Goal: Information Seeking & Learning: Find specific fact

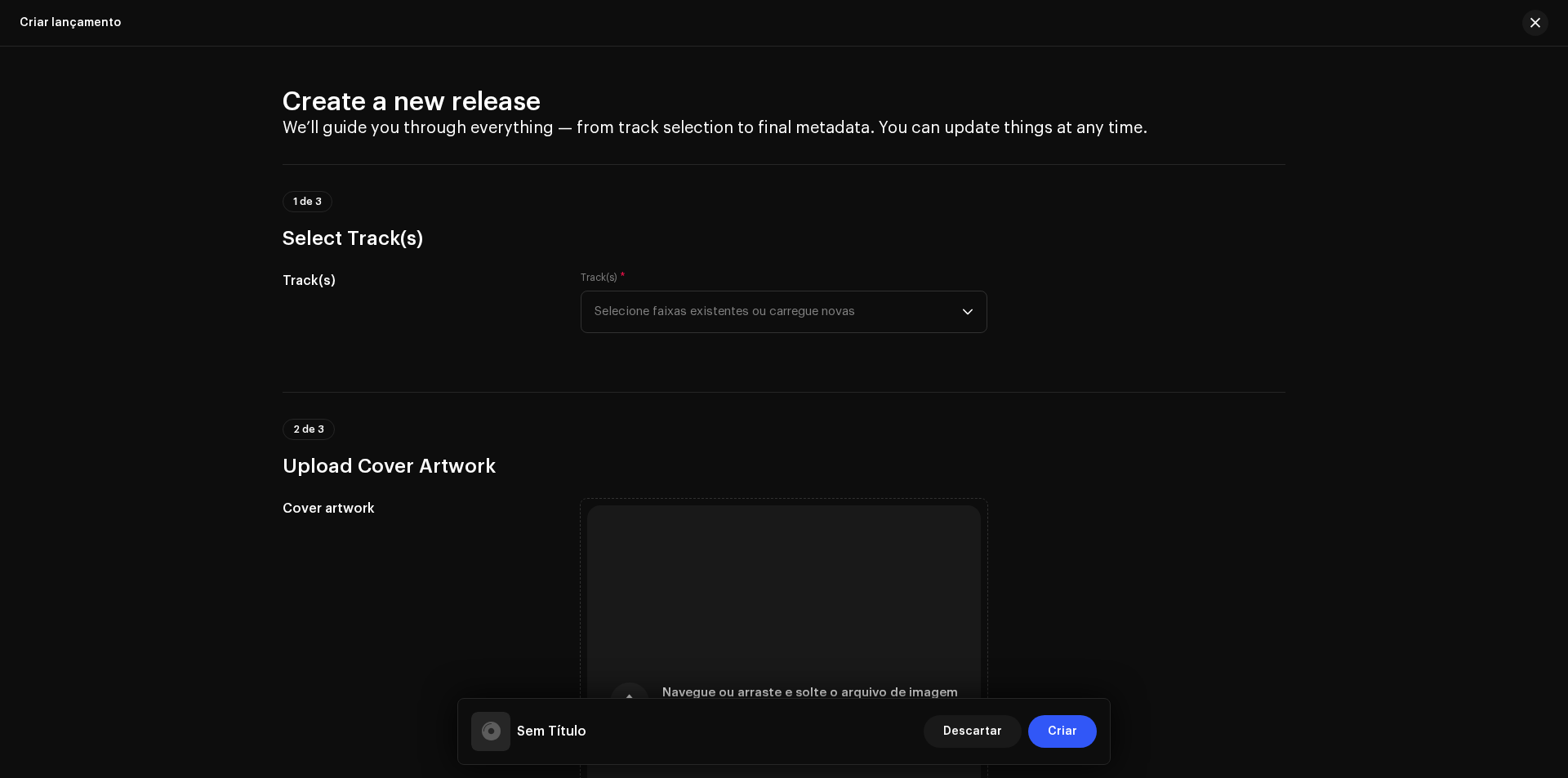
scroll to position [2096, 0]
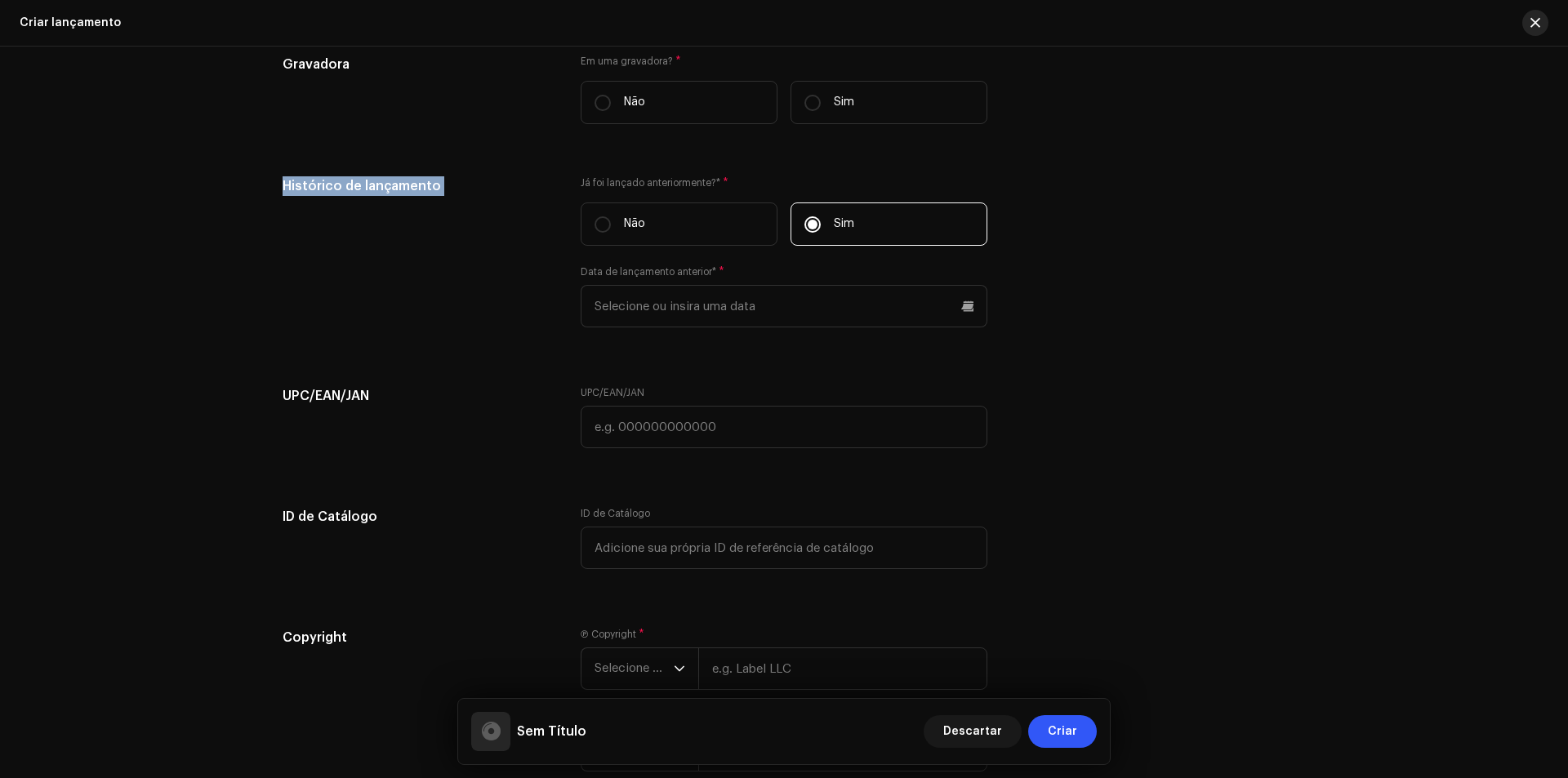
click at [1541, 18] on button "button" at bounding box center [1534, 22] width 26 height 26
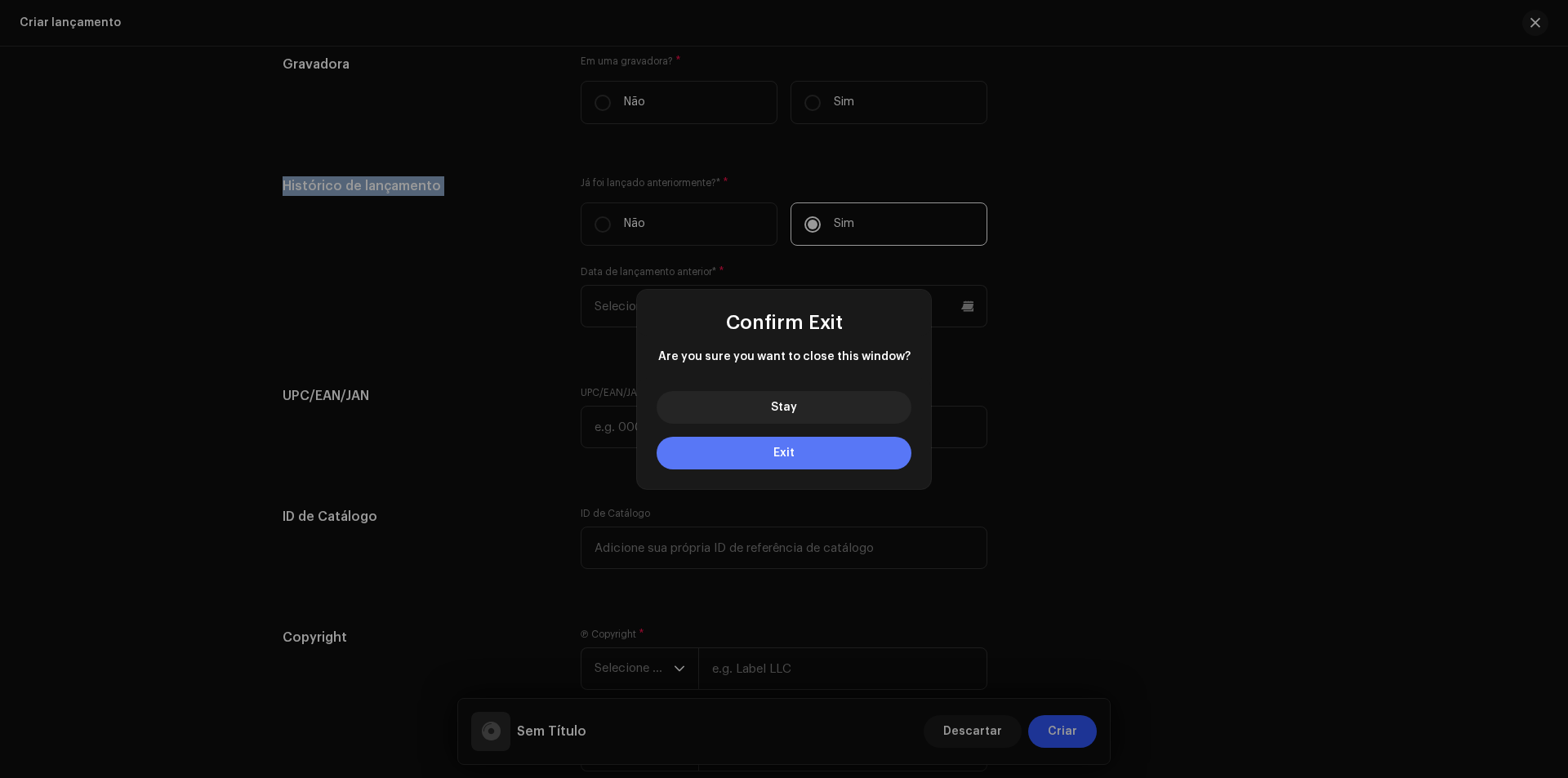
click at [851, 437] on button "Exit" at bounding box center [784, 453] width 255 height 33
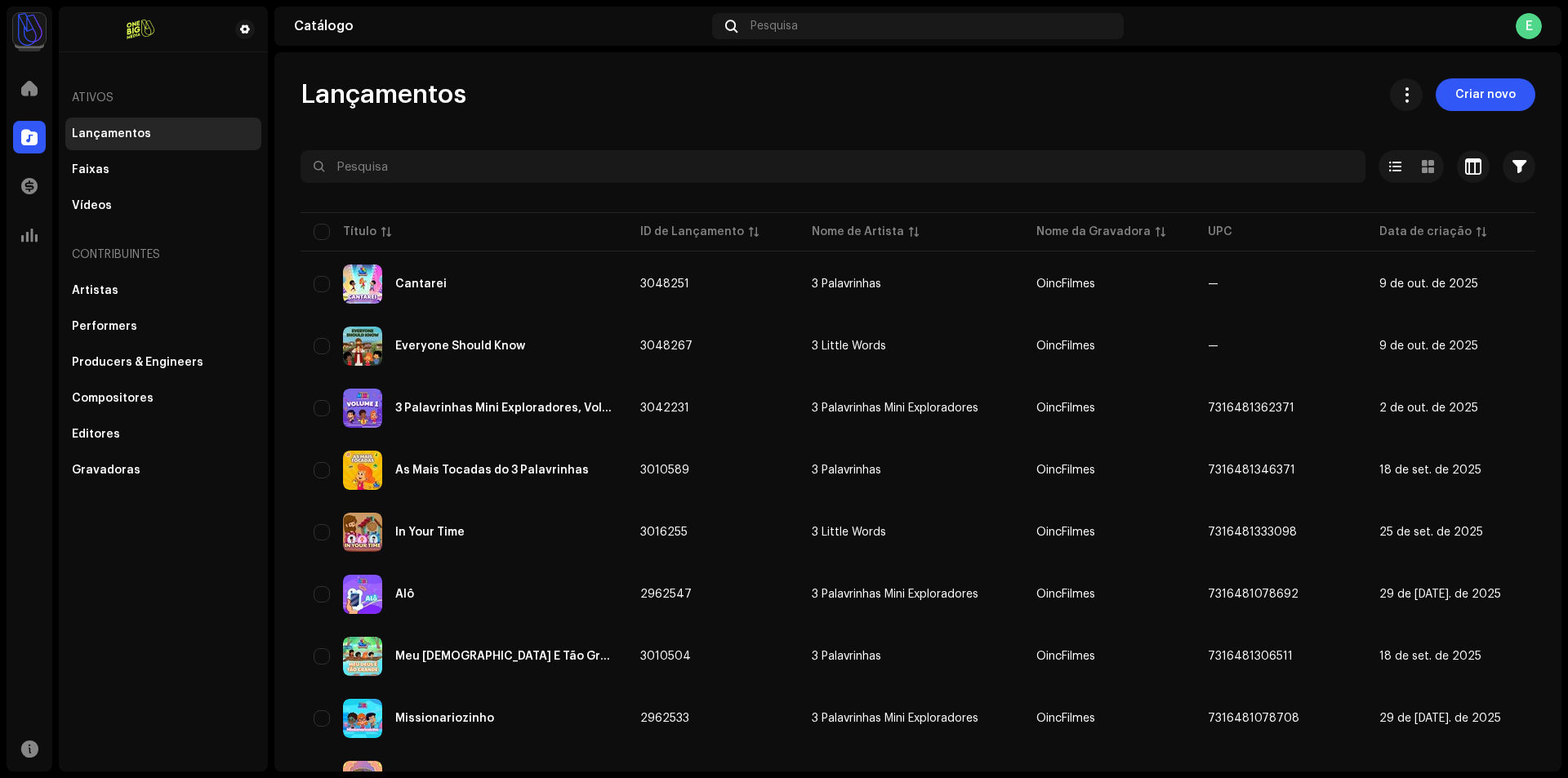
click at [22, 34] on img at bounding box center [29, 29] width 33 height 33
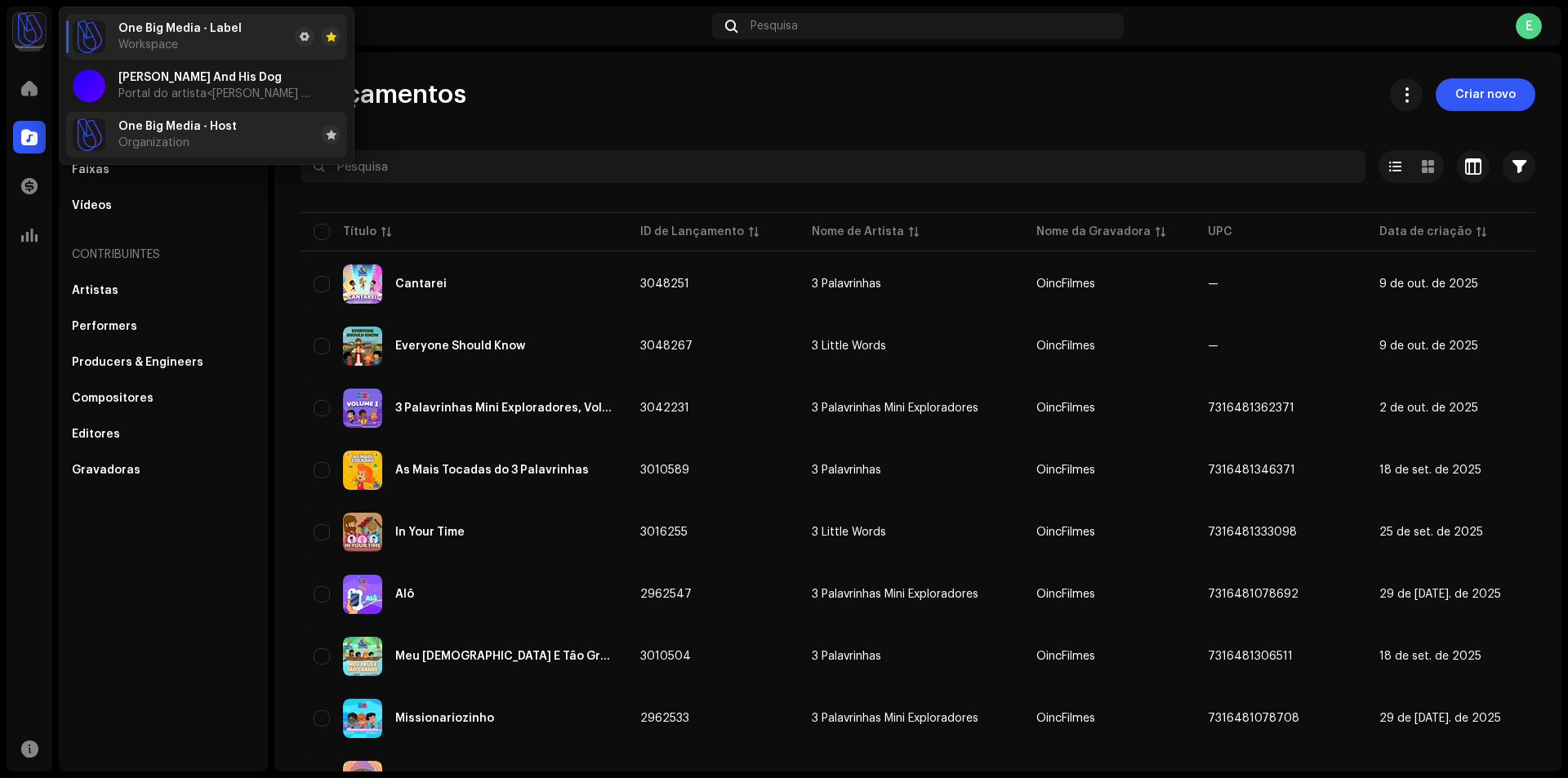
click at [158, 132] on span "One Big Media - Host" at bounding box center [177, 126] width 118 height 13
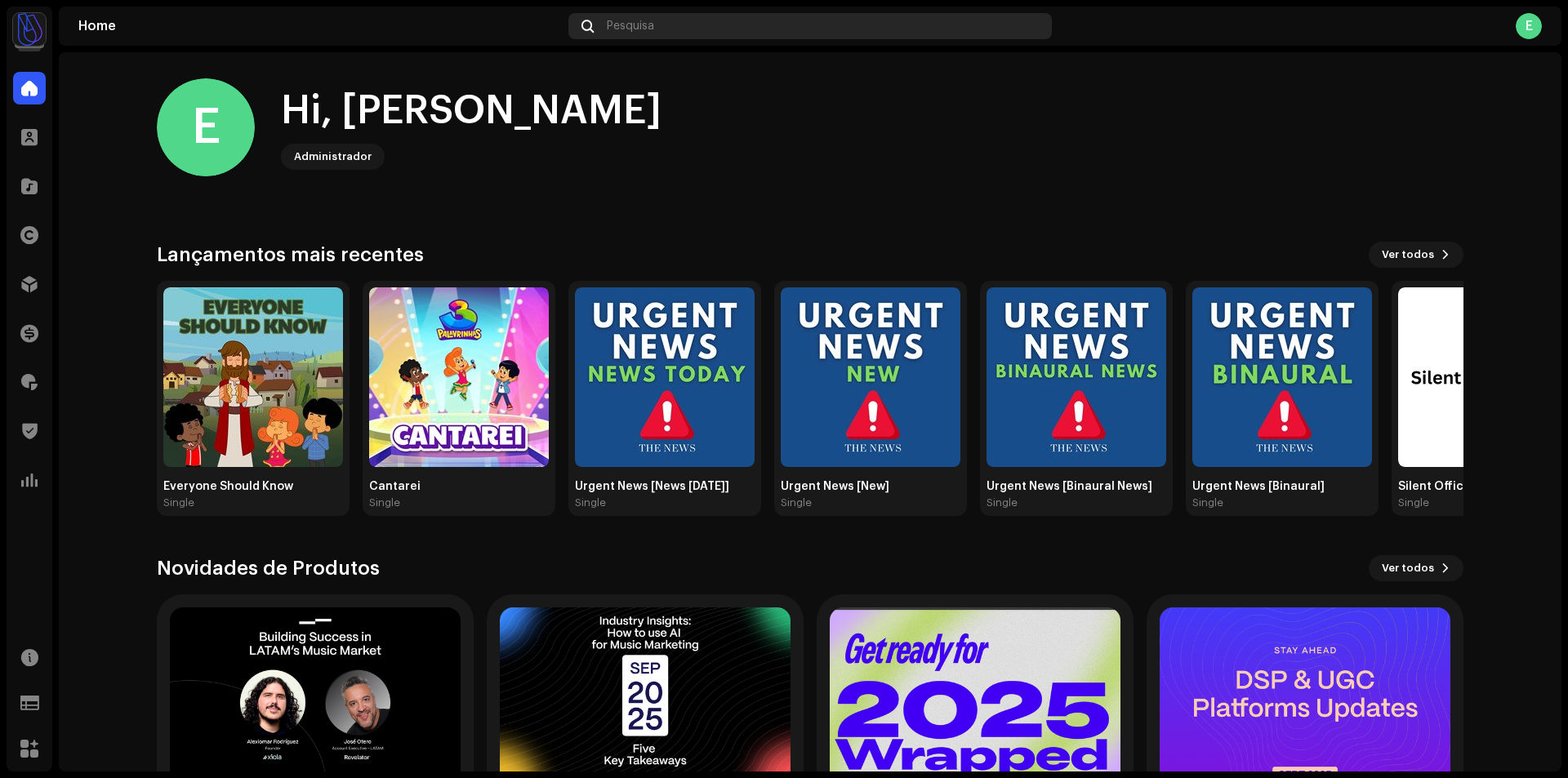
click at [723, 30] on div "Pesquisa" at bounding box center [810, 25] width 483 height 26
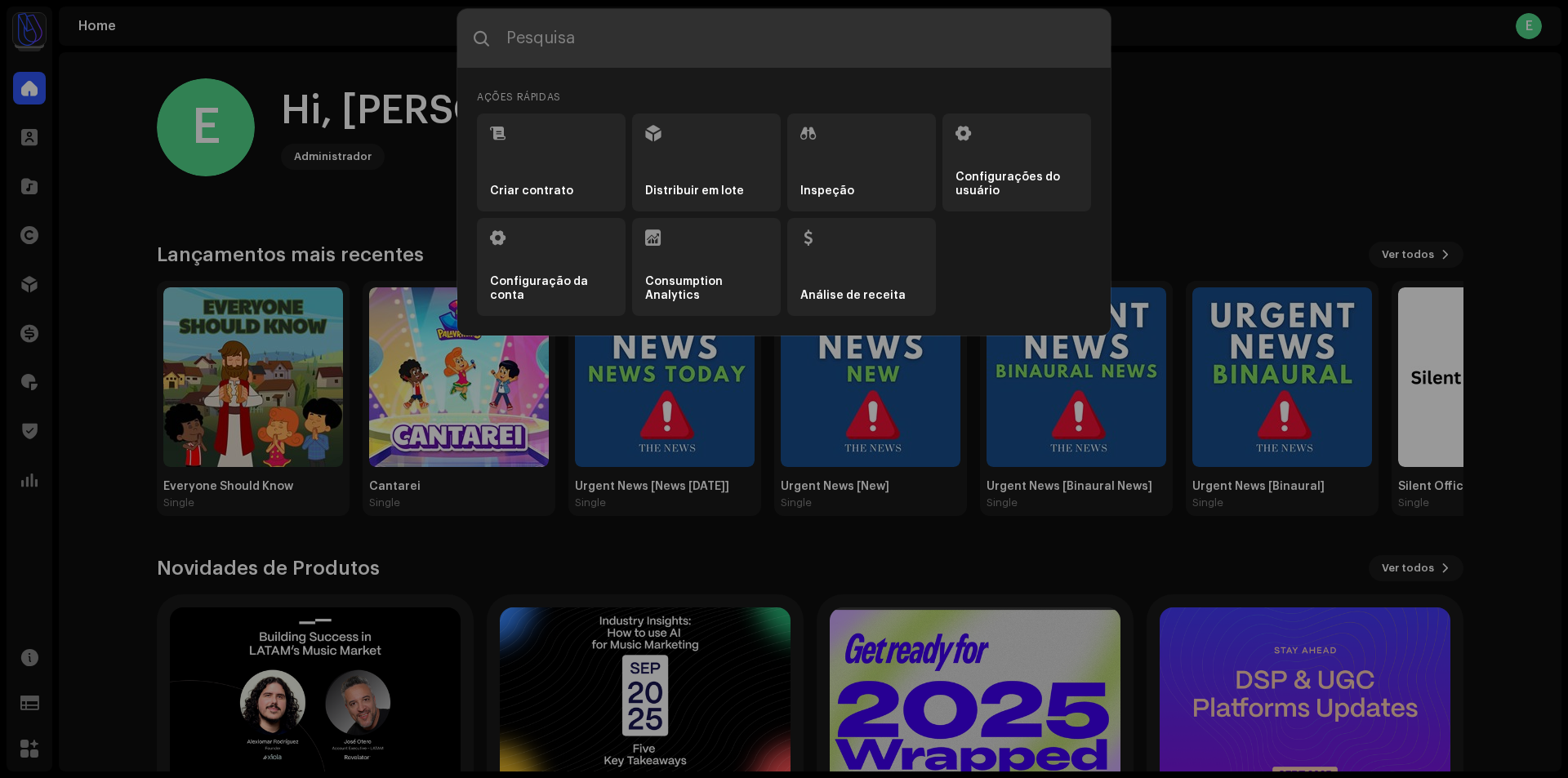
paste input "BRPLJ2500032"
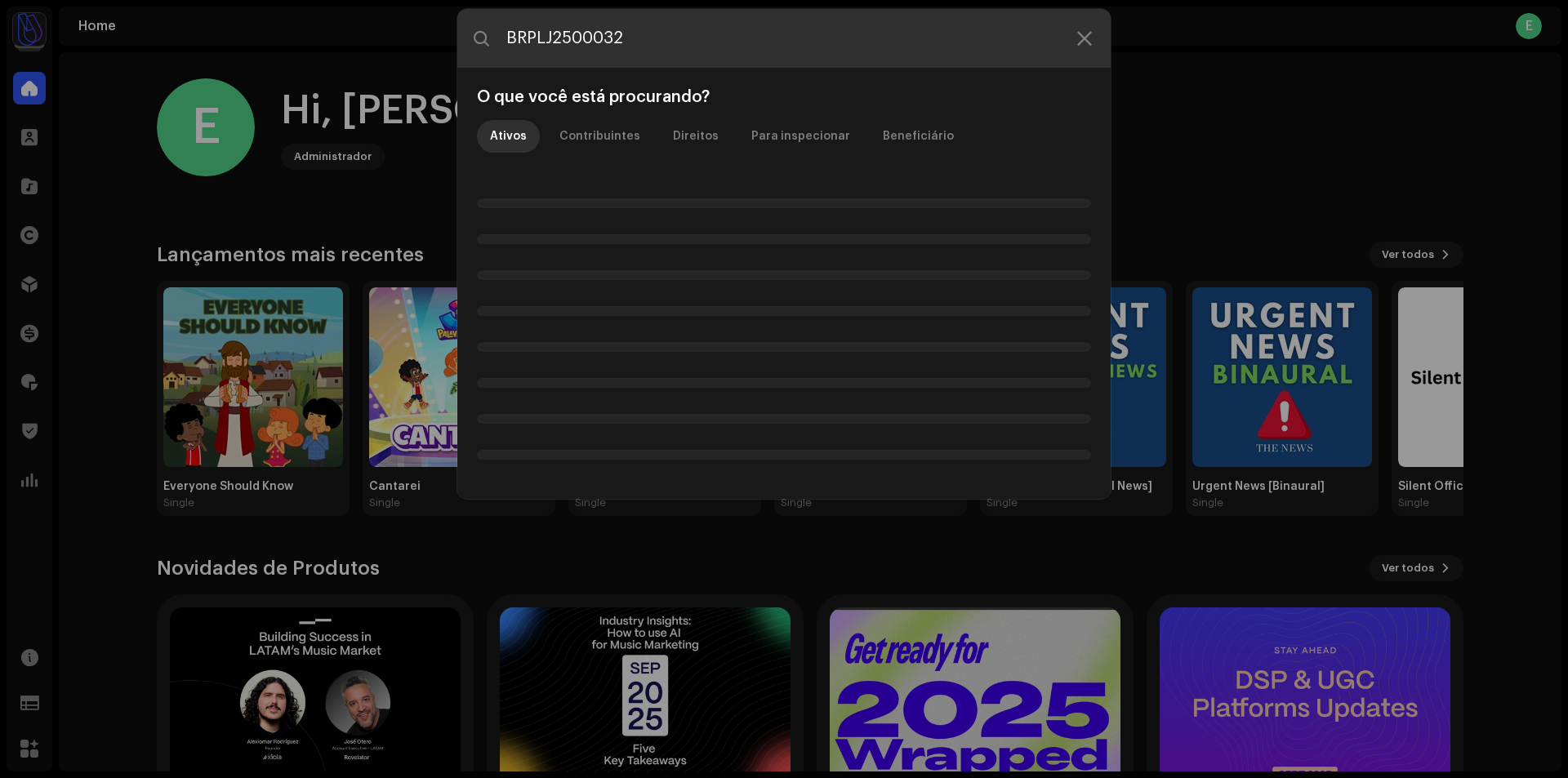
type input "BRPLJ2500032"
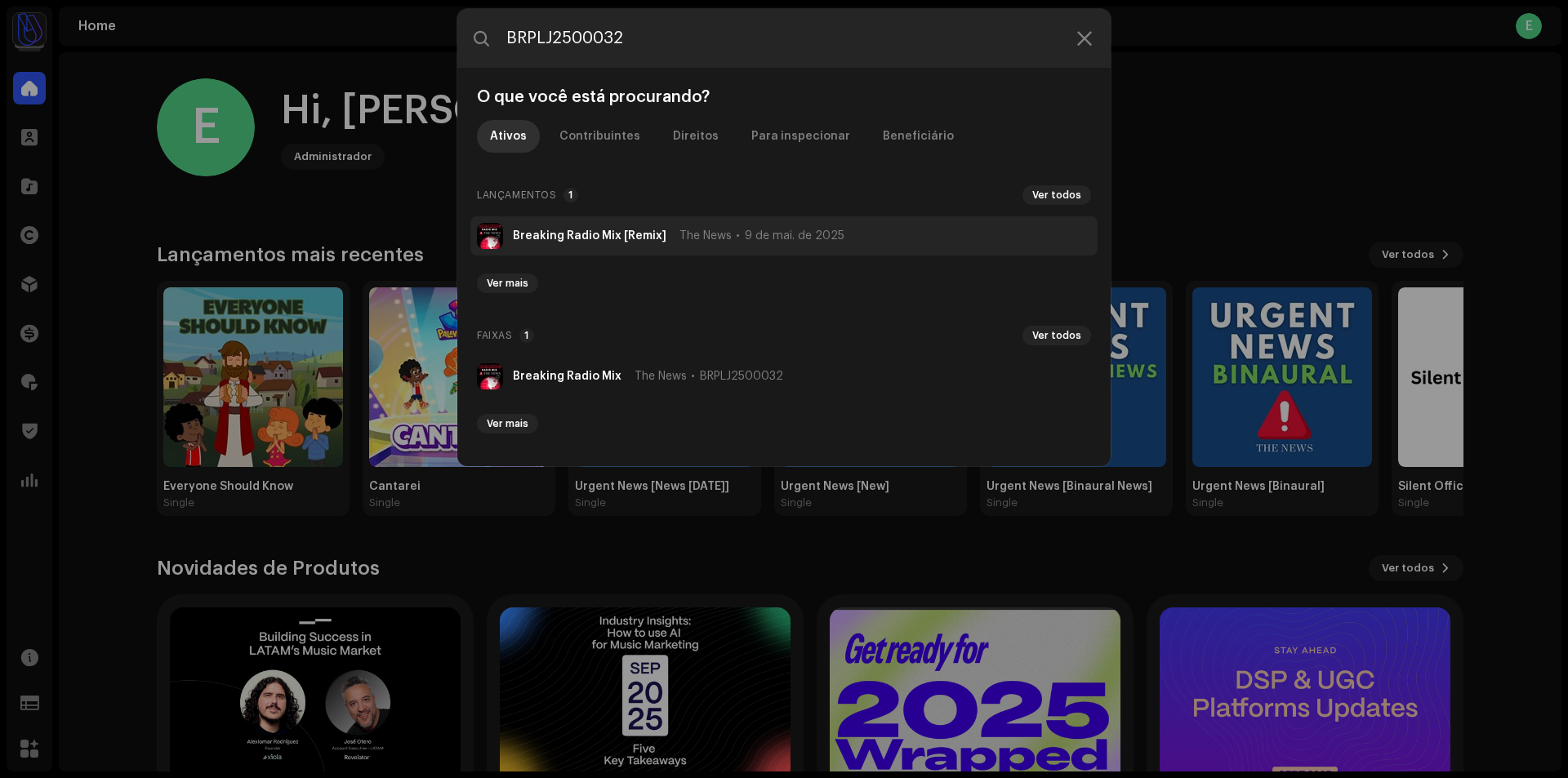
click at [597, 237] on strong "Breaking Radio Mix [Remix]" at bounding box center [590, 236] width 153 height 13
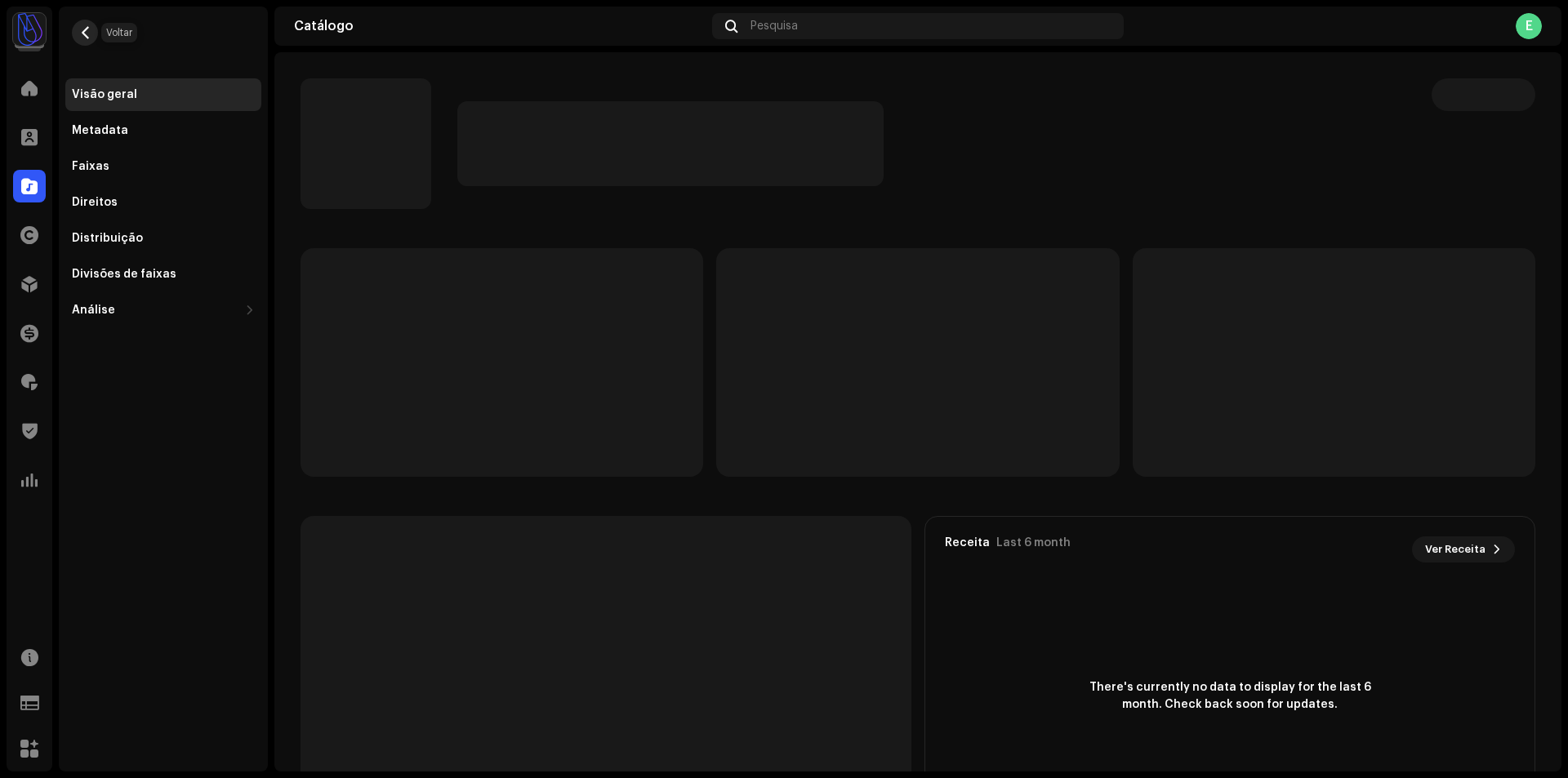
click at [89, 35] on span "button" at bounding box center [85, 32] width 13 height 13
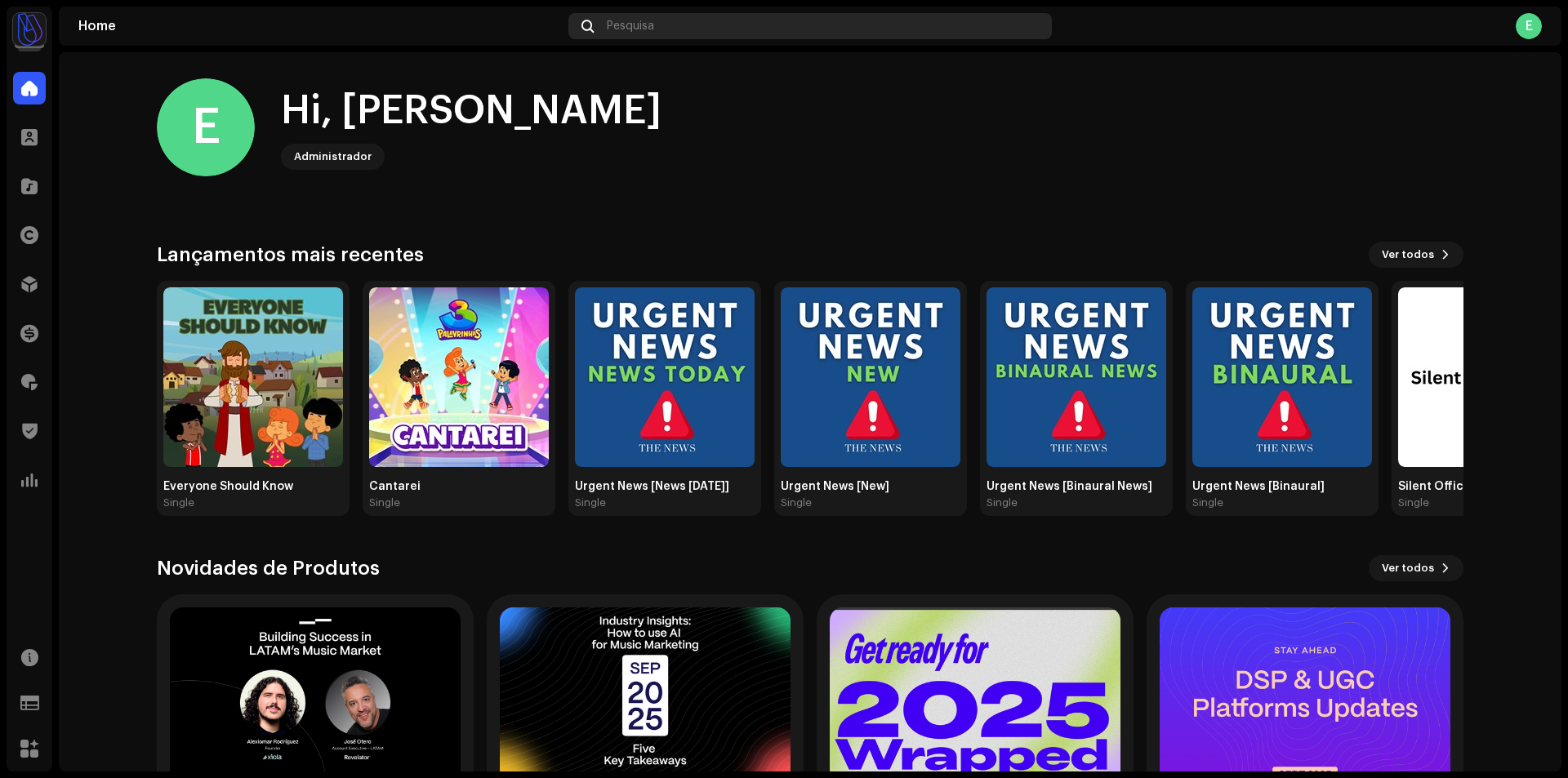
click at [633, 26] on span "Pesquisa" at bounding box center [630, 25] width 48 height 13
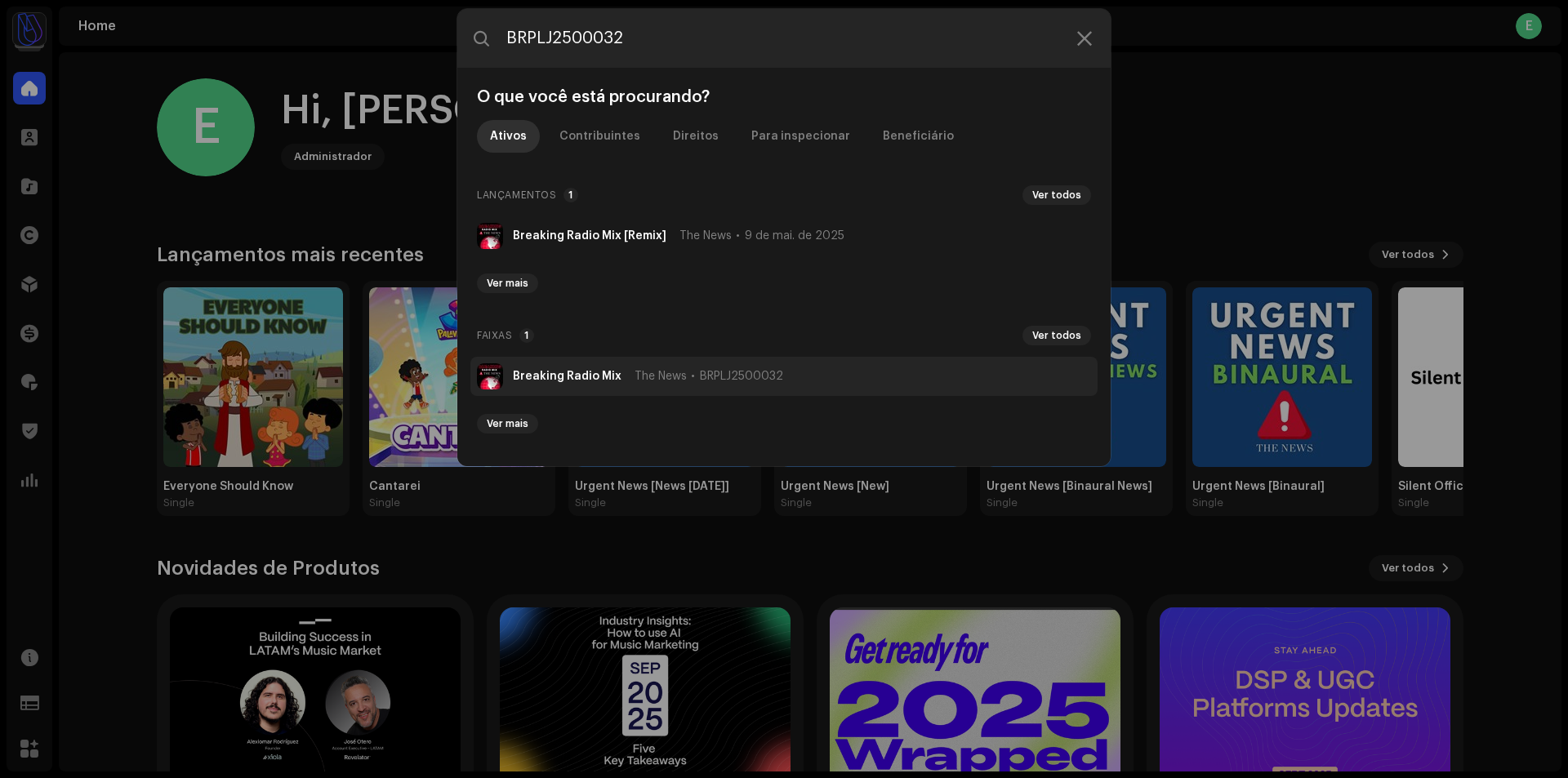
type input "BRPLJ2500032"
click at [634, 370] on span "The News" at bounding box center [660, 375] width 52 height 13
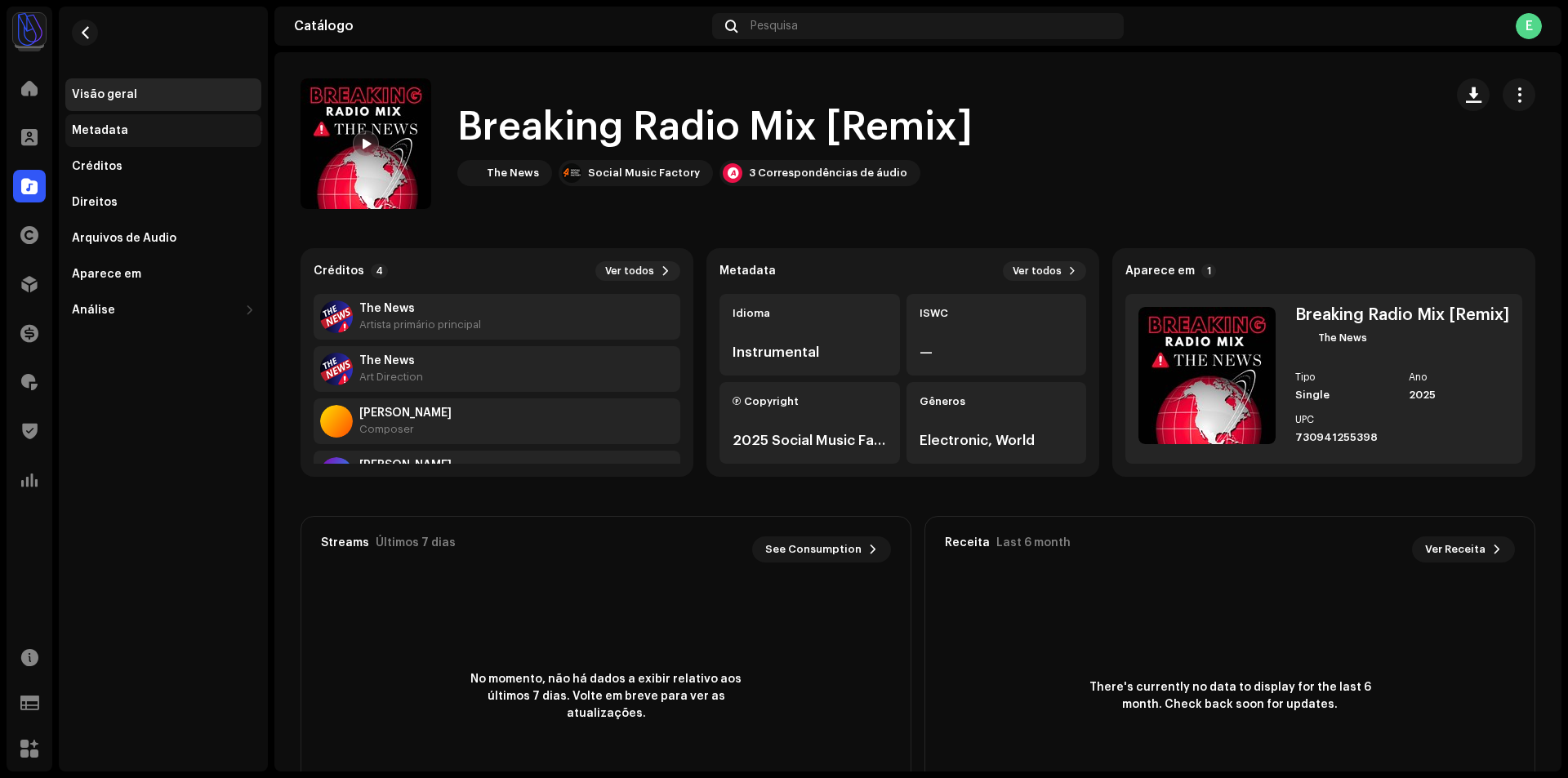
click at [138, 123] on div "Metadata" at bounding box center [163, 131] width 196 height 33
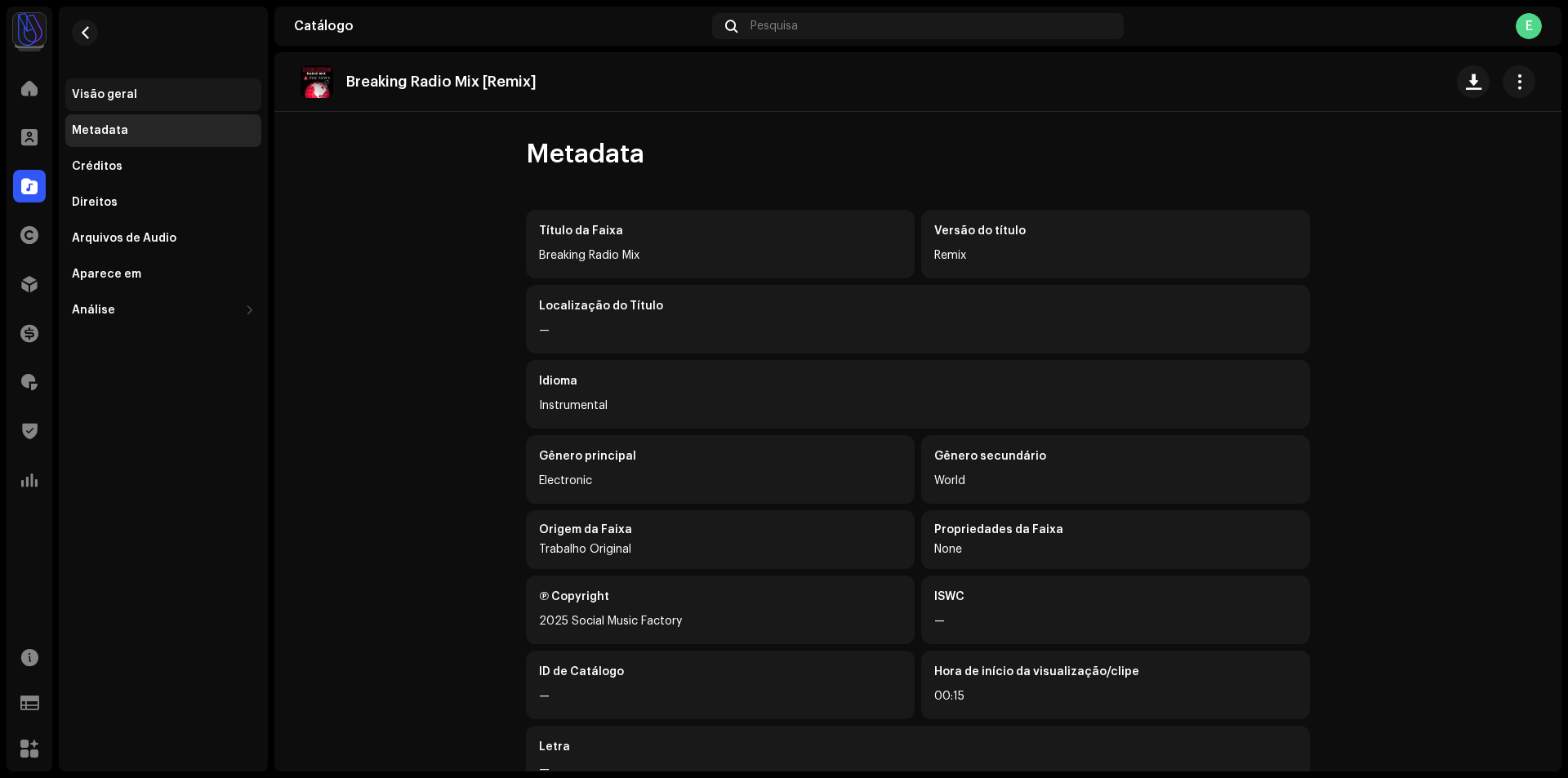
click at [121, 96] on div "Visão geral" at bounding box center [104, 94] width 65 height 13
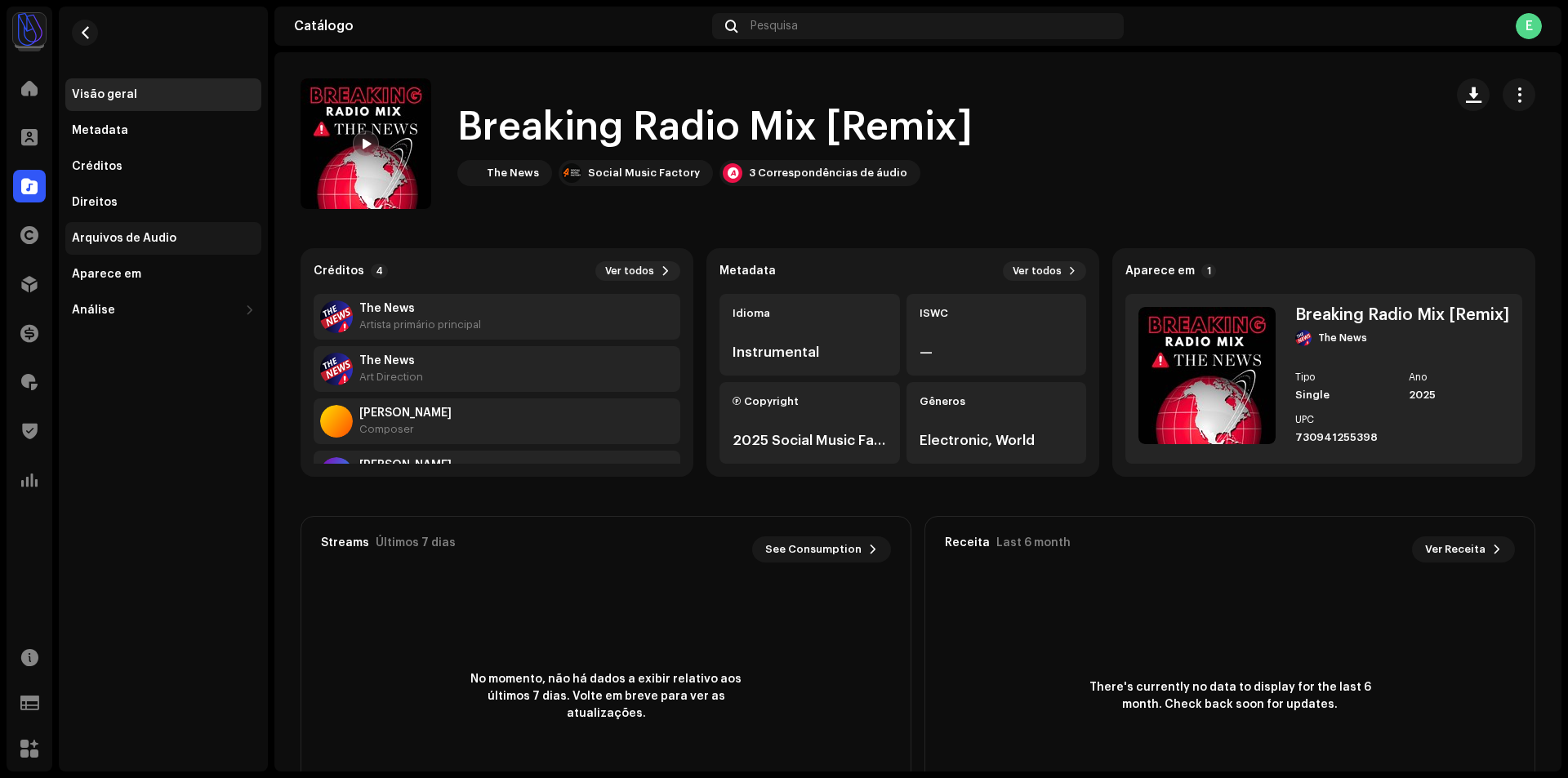
click at [143, 225] on div "Arquivos de Áudio" at bounding box center [163, 239] width 196 height 33
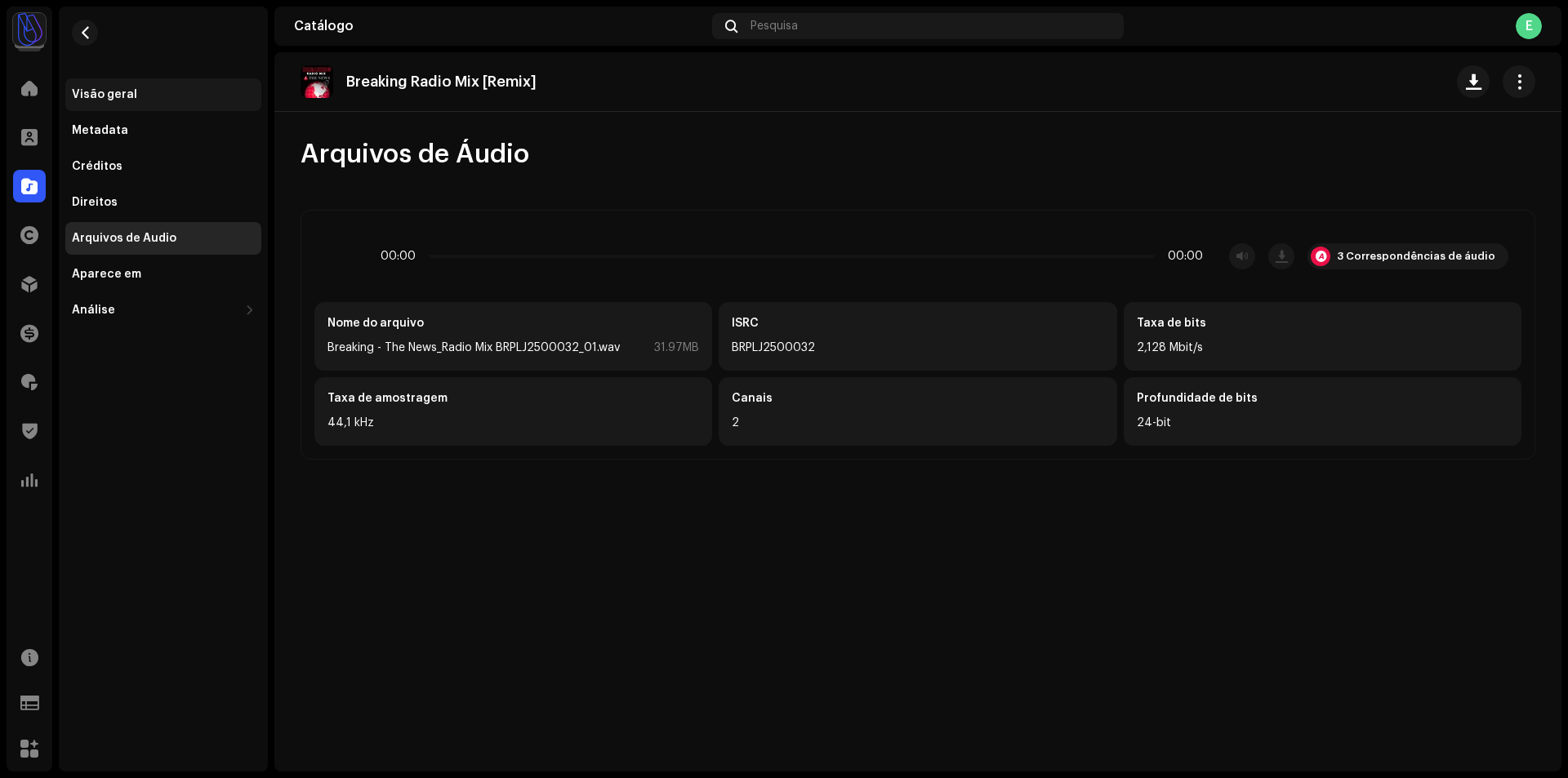
click at [136, 95] on div "Visão geral" at bounding box center [163, 94] width 183 height 13
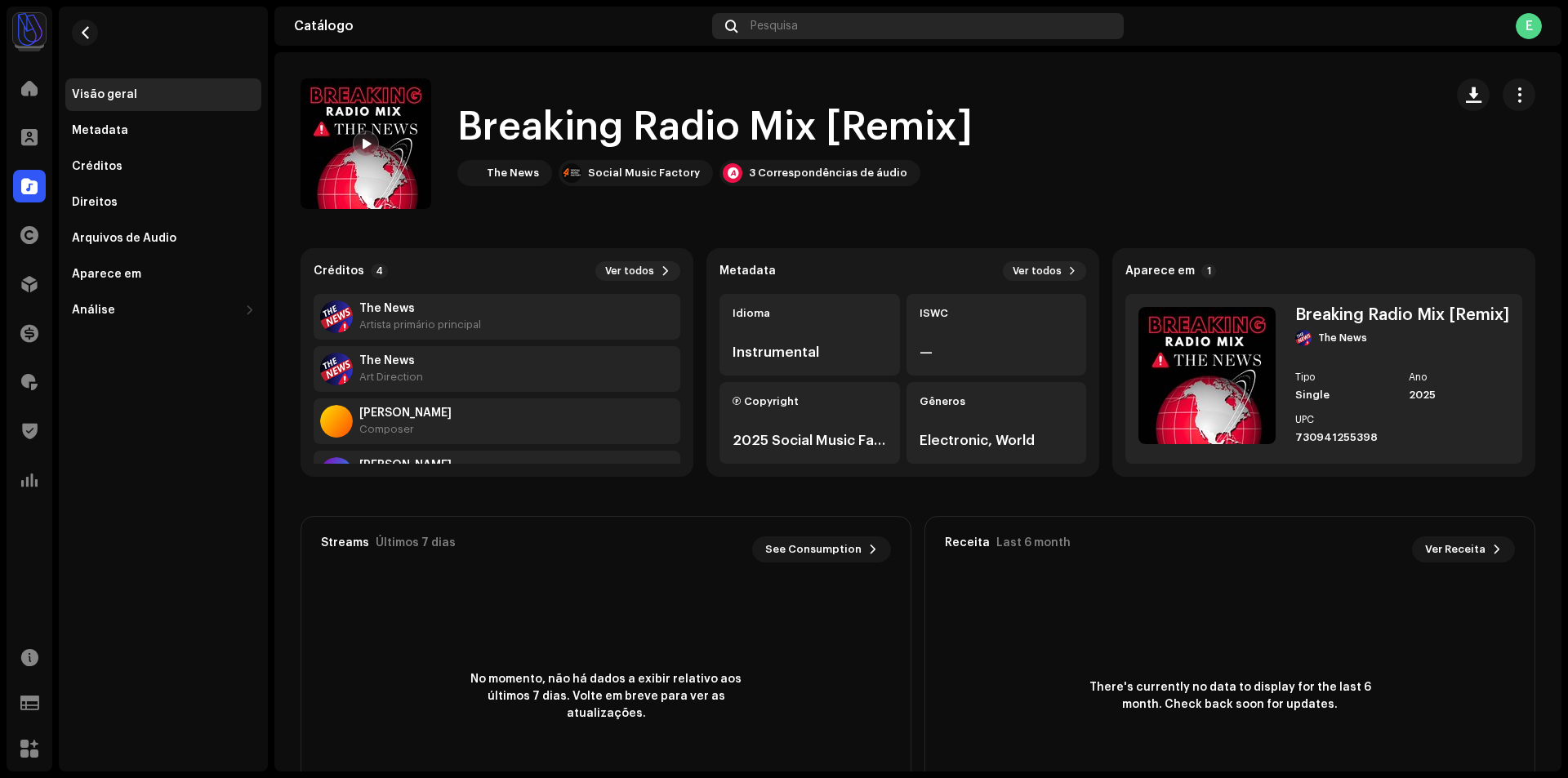
click at [785, 17] on div "Pesquisa" at bounding box center [917, 25] width 411 height 26
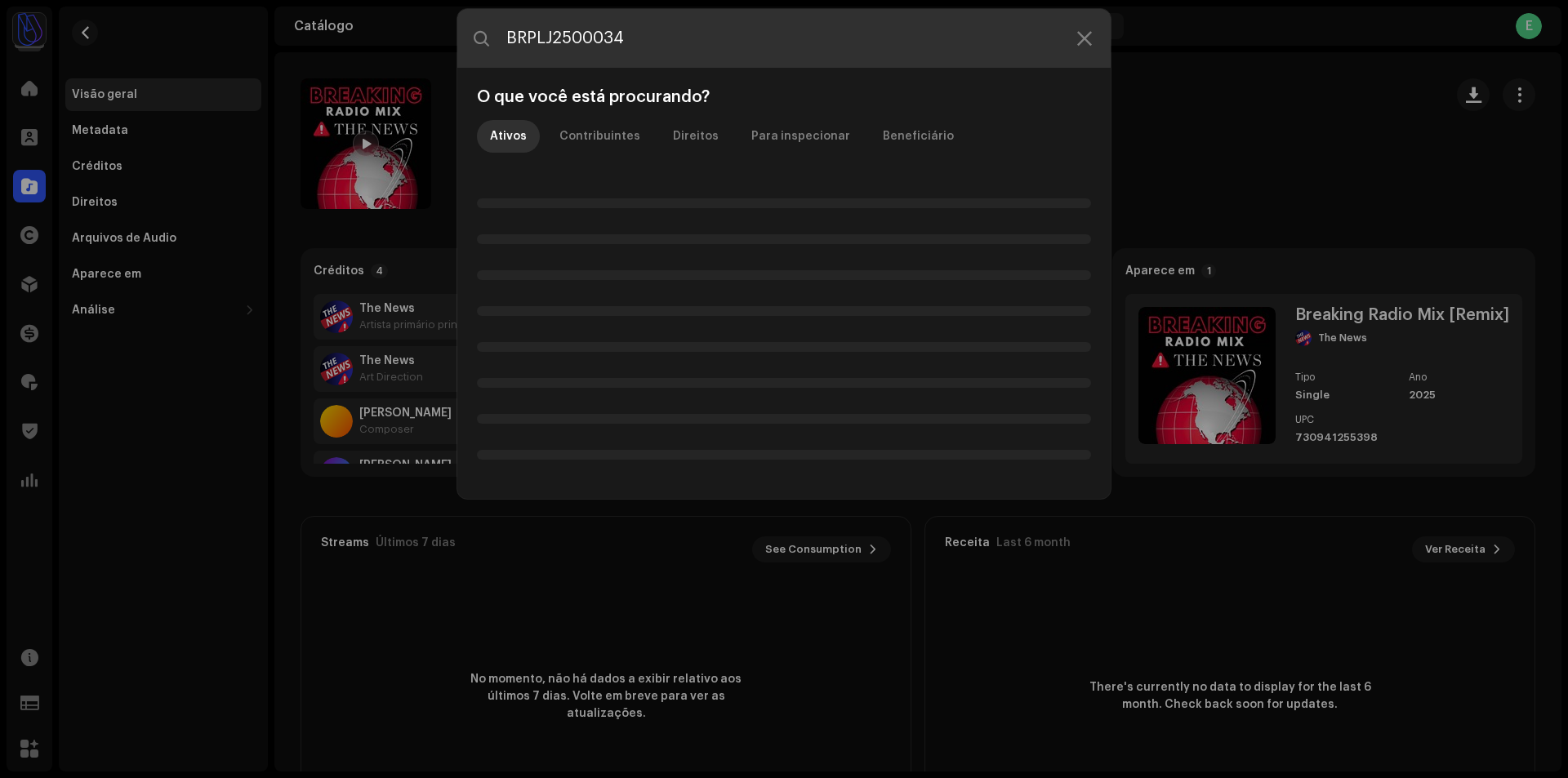
type input "BRPLJ2500034"
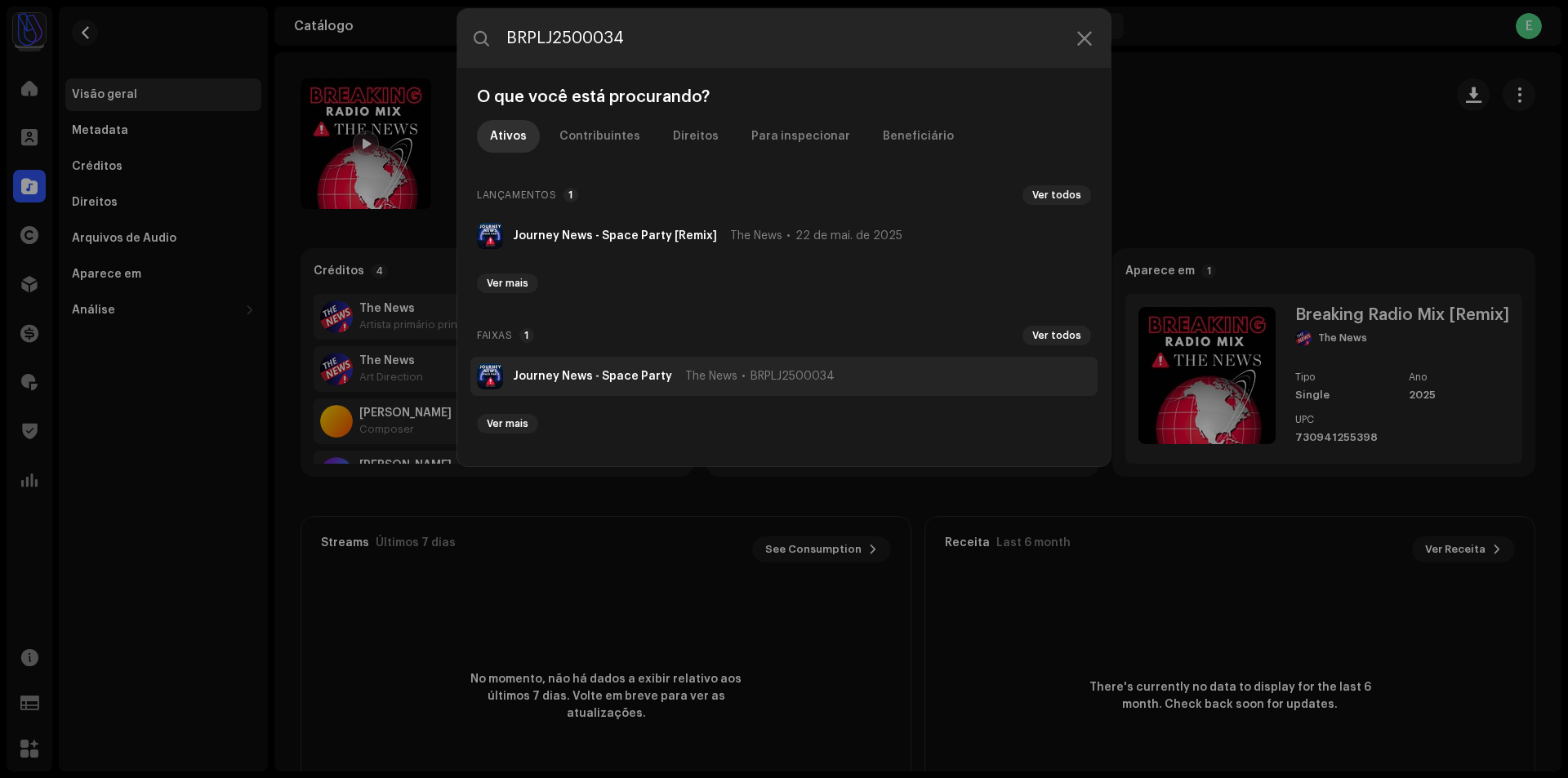
click at [625, 373] on strong "Journey News - Space Party" at bounding box center [592, 375] width 159 height 13
